Goal: Information Seeking & Learning: Learn about a topic

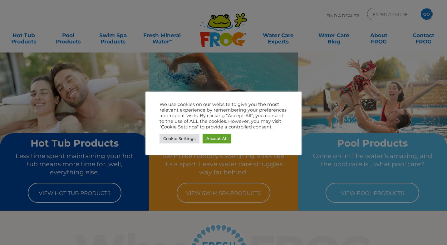
click at [179, 137] on link "Cookie Settings" at bounding box center [179, 139] width 40 height 10
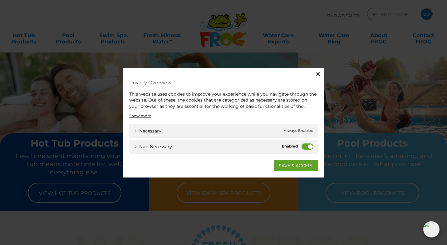
click at [310, 147] on label "Non-necessary" at bounding box center [307, 146] width 12 height 6
click at [0, 0] on input "Non-necessary" at bounding box center [0, 0] width 0 height 0
click at [310, 166] on link "SAVE & ACCEPT" at bounding box center [296, 165] width 44 height 11
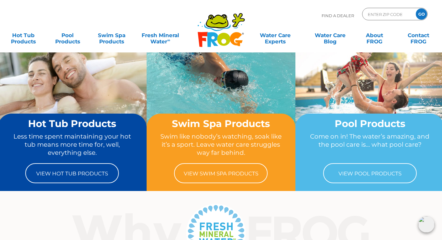
scroll to position [27, 0]
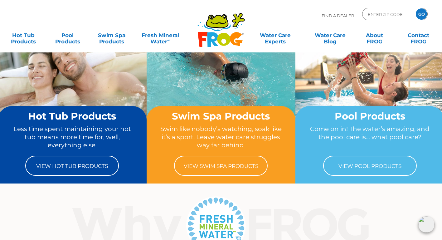
click at [228, 167] on link "View Swim Spa Products" at bounding box center [221, 166] width 94 height 20
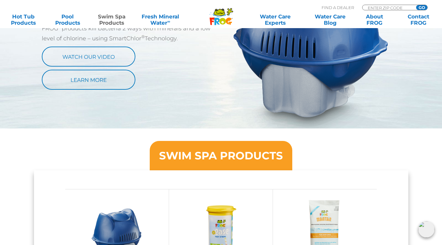
scroll to position [404, 0]
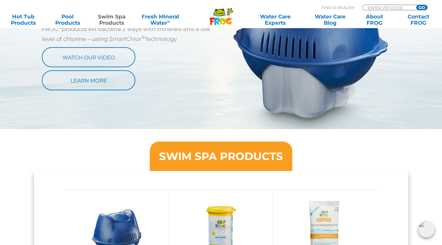
click at [118, 87] on link "Learn More" at bounding box center [89, 80] width 94 height 20
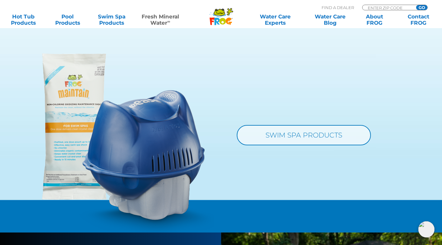
scroll to position [607, 0]
click at [352, 141] on link "SWIM SPA PRODUCTS" at bounding box center [304, 135] width 134 height 20
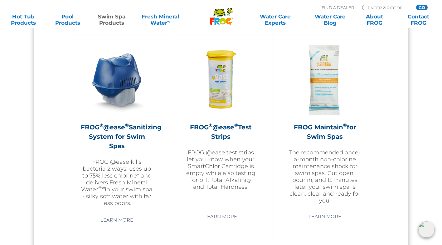
scroll to position [560, 0]
click at [116, 89] on img at bounding box center [117, 79] width 72 height 72
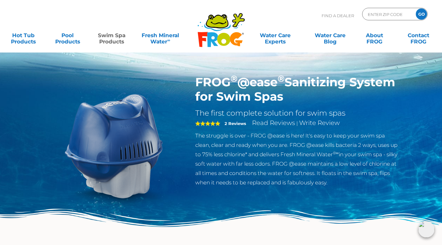
click at [374, 174] on p "The struggle is over - FROG @ease is here! It's easy to keep your swim spa clea…" at bounding box center [297, 159] width 204 height 56
click at [103, 42] on link "Swim Spa Products" at bounding box center [112, 35] width 34 height 12
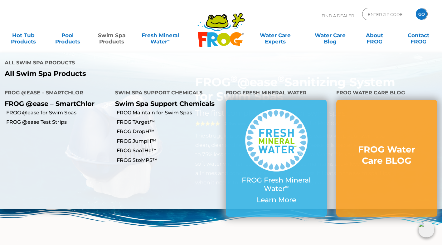
click at [71, 109] on link "FROG @ease for Swim Spas" at bounding box center [58, 112] width 104 height 7
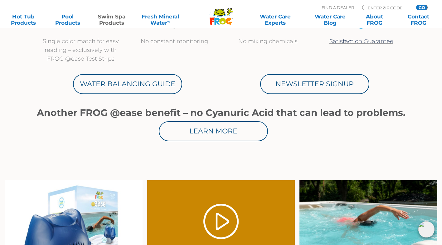
scroll to position [331, 0]
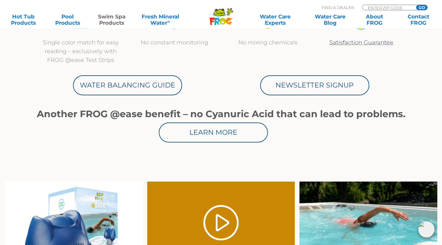
click at [234, 137] on link "Learn More" at bounding box center [213, 132] width 109 height 20
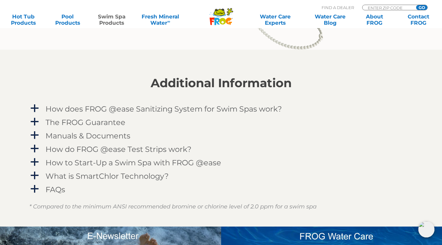
scroll to position [718, 0]
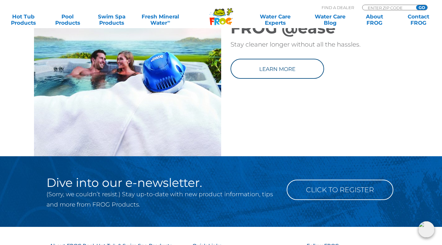
scroll to position [881, 0]
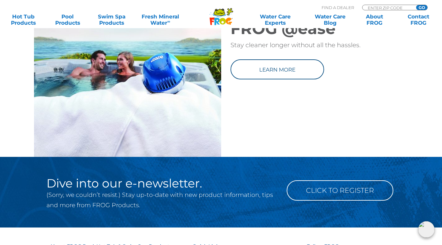
click at [311, 79] on link "Learn more" at bounding box center [278, 69] width 94 height 20
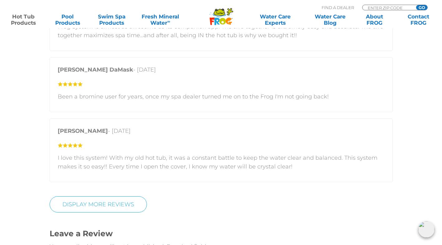
scroll to position [1242, 0]
click at [139, 199] on link "Display More Reviews" at bounding box center [98, 203] width 97 height 16
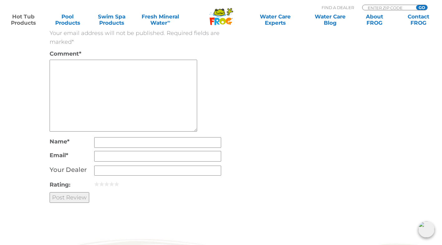
scroll to position [1927, 0]
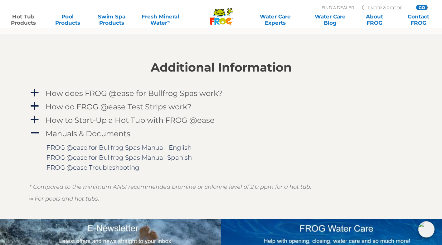
scroll to position [797, 0]
